Goal: Book appointment/travel/reservation

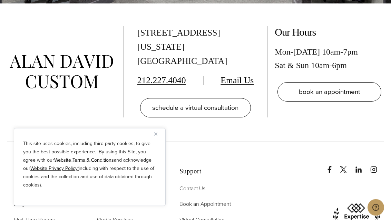
scroll to position [3626, 0]
click at [356, 97] on span "book an appointment" at bounding box center [329, 92] width 61 height 10
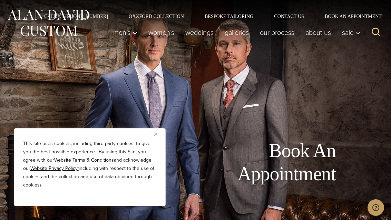
click at [154, 139] on div "This site uses cookies, including third party cookies, to give you the best pos…" at bounding box center [90, 167] width 152 height 78
click at [157, 133] on img "Close" at bounding box center [155, 134] width 3 height 3
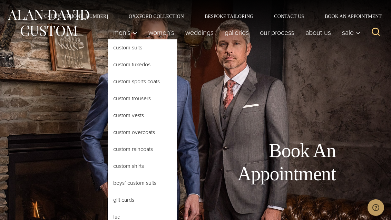
click at [119, 165] on link "Custom Shirts" at bounding box center [142, 166] width 69 height 17
